Goal: Find specific page/section: Find specific page/section

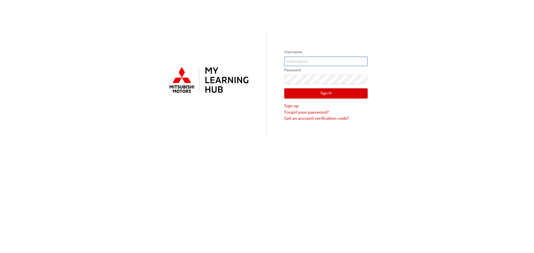
type input "0005464581"
drag, startPoint x: 326, startPoint y: 90, endPoint x: 324, endPoint y: 94, distance: 4.5
click at [326, 92] on button "Sign In" at bounding box center [325, 93] width 83 height 11
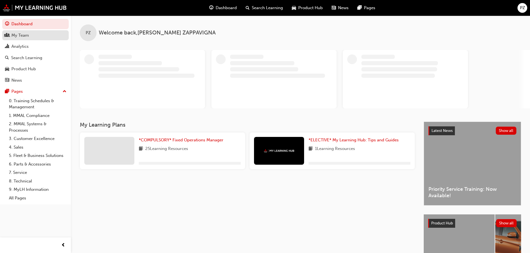
click at [19, 33] on div "My Team" at bounding box center [20, 35] width 18 height 6
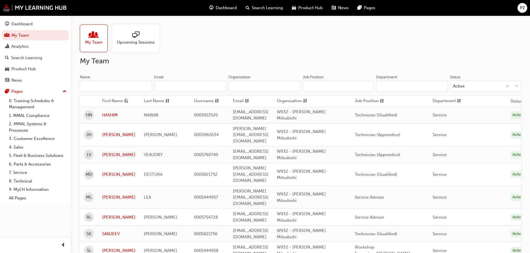
click at [94, 40] on span "My Team" at bounding box center [94, 42] width 18 height 6
click at [87, 31] on div "My Team" at bounding box center [94, 38] width 28 height 28
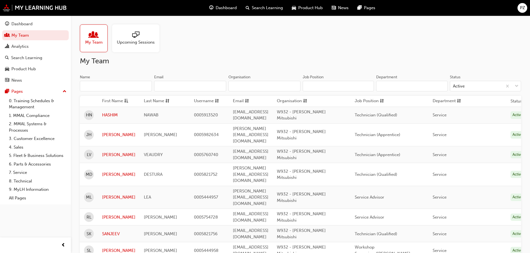
click at [521, 7] on span "PZ" at bounding box center [522, 8] width 5 height 6
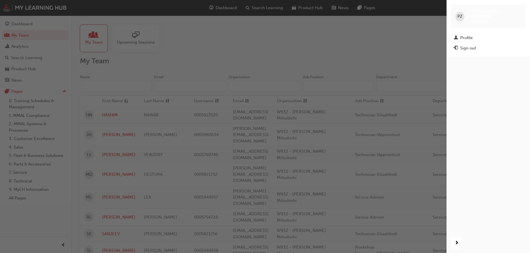
click at [366, 45] on div "button" at bounding box center [223, 126] width 446 height 253
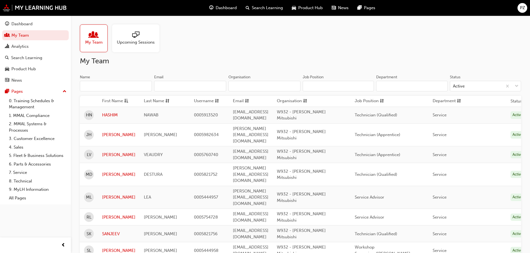
drag, startPoint x: 288, startPoint y: 43, endPoint x: 289, endPoint y: 41, distance: 3.0
click at [288, 43] on div "My Team Upcoming Sessions" at bounding box center [300, 38] width 441 height 28
